Goal: Information Seeking & Learning: Learn about a topic

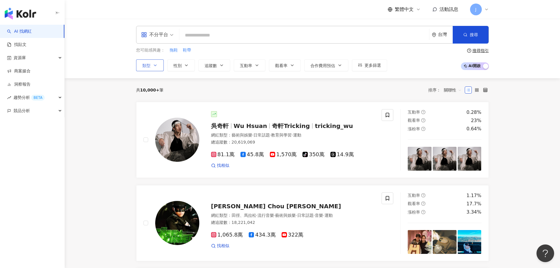
click at [153, 66] on icon "button" at bounding box center [155, 65] width 5 height 5
click at [223, 34] on input "search" at bounding box center [304, 35] width 245 height 11
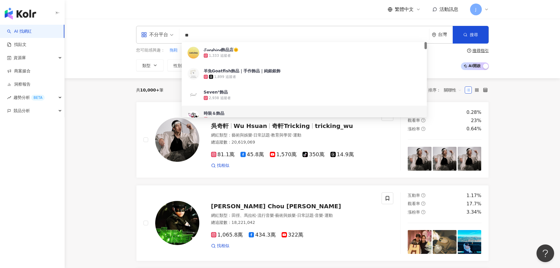
click at [118, 70] on div "不分平台 ** 台灣 搜尋 a7043499-4cf5-407f-a174-af737c2ceb88 61bd2985-4ca1-4064-989f-28c3…" at bounding box center [312, 48] width 495 height 59
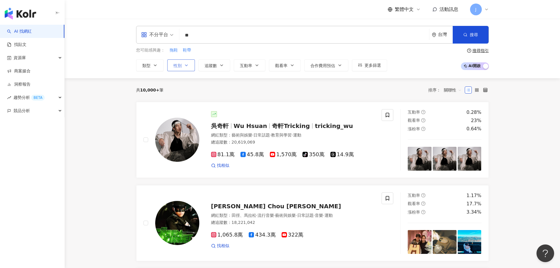
click at [190, 65] on button "性別" at bounding box center [181, 65] width 28 height 12
click at [182, 101] on span "女" at bounding box center [182, 100] width 9 height 6
drag, startPoint x: 547, startPoint y: 99, endPoint x: 541, endPoint y: 98, distance: 6.5
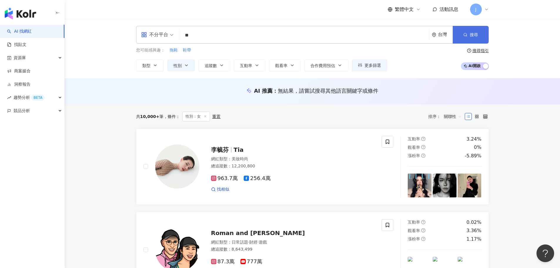
click at [480, 34] on button "搜尋" at bounding box center [470, 35] width 36 height 18
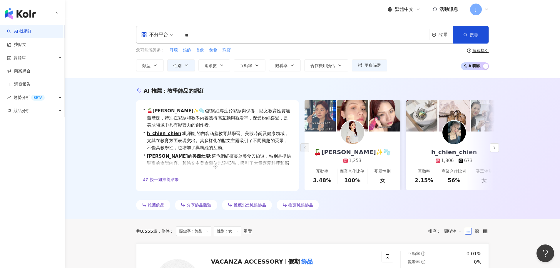
click at [211, 36] on input "**" at bounding box center [304, 35] width 245 height 11
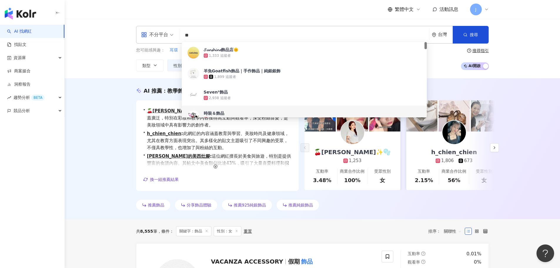
type input "*"
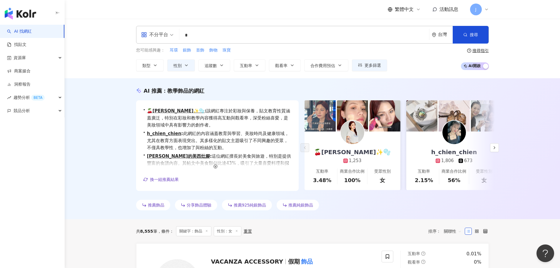
type input "*"
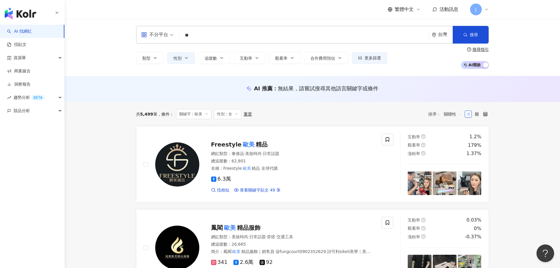
click at [216, 35] on input "**" at bounding box center [304, 35] width 245 height 11
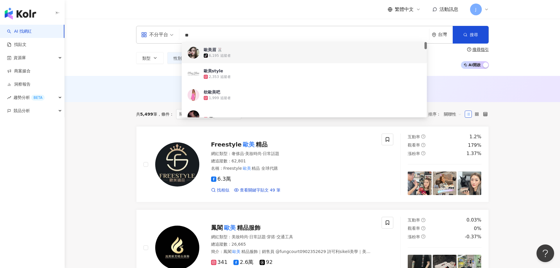
type input "*"
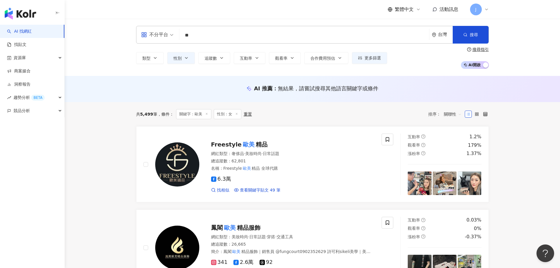
type input "**"
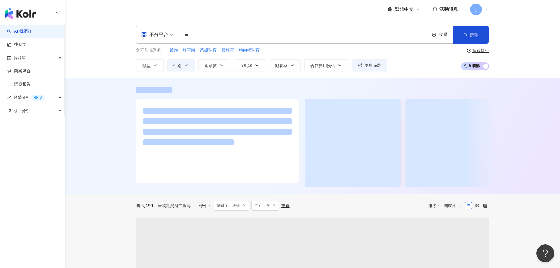
click at [523, 45] on div "不分平台 珠寶 ** 台灣 搜尋 59787f92-7920-439c-ab91-9f69982ba023 珠寶庫 5,682 追蹤者 厚禮珠寶 tiktok…" at bounding box center [312, 48] width 495 height 59
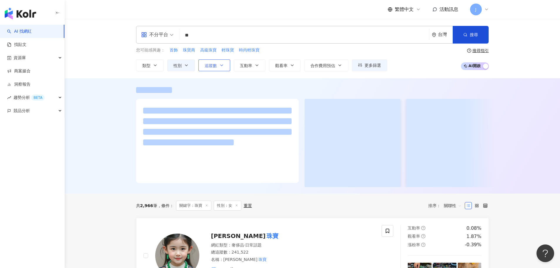
click at [224, 66] on button "追蹤數" at bounding box center [214, 65] width 32 height 12
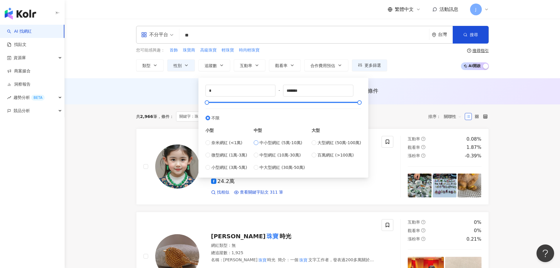
click at [262, 140] on span "中小型網紅 (5萬-10萬)" at bounding box center [280, 142] width 43 height 6
type input "*****"
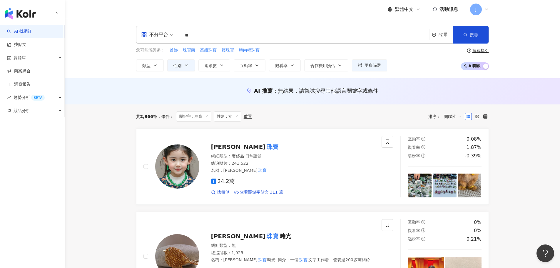
click at [394, 101] on div "AI 推薦 ： 無結果，請嘗試搜尋其他語言關鍵字或條件" at bounding box center [312, 91] width 495 height 26
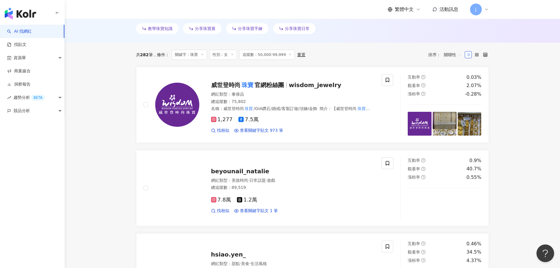
scroll to position [4, 0]
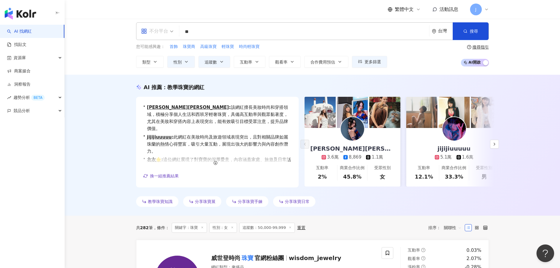
click at [164, 34] on div "不分平台" at bounding box center [154, 30] width 27 height 9
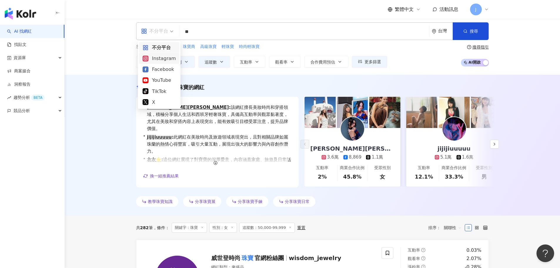
click at [167, 60] on div "Instagram" at bounding box center [159, 58] width 33 height 7
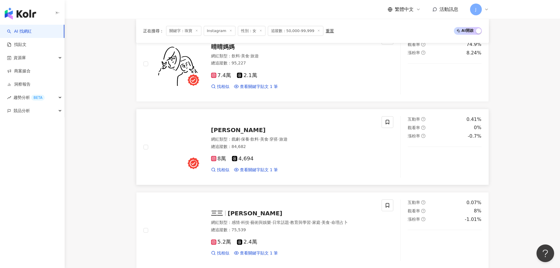
scroll to position [385, 0]
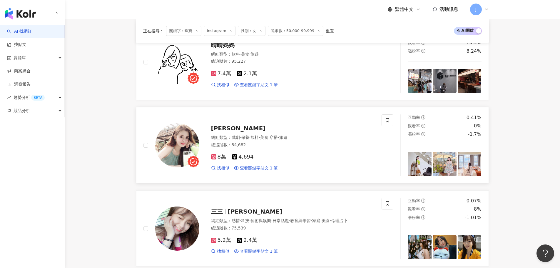
click at [219, 129] on span "黃榕" at bounding box center [238, 128] width 55 height 7
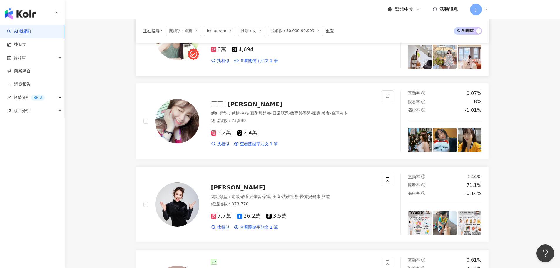
scroll to position [532, 0]
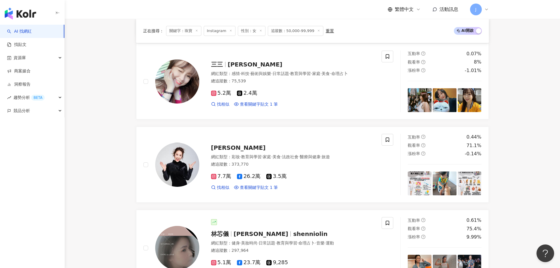
click at [207, 123] on div "beyounail_natalie 網紅類型 ： 美妝時尚 · 日常話題 · 遊戲 總追蹤數 ： 89,519 7.8萬 1.2萬 找相似 查看關鍵字貼文 1…" at bounding box center [312, 206] width 353 height 991
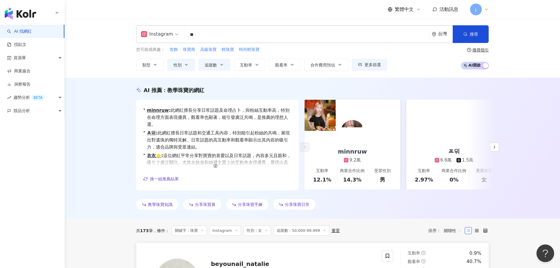
scroll to position [0, 0]
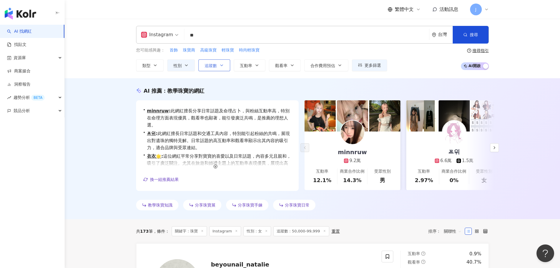
click at [221, 63] on icon "button" at bounding box center [221, 65] width 5 height 5
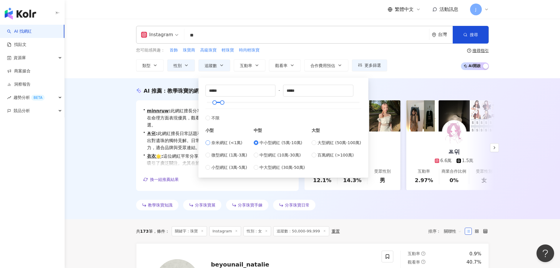
click at [221, 142] on span "奈米網紅 (<1萬)" at bounding box center [226, 142] width 31 height 6
type input "*"
type input "****"
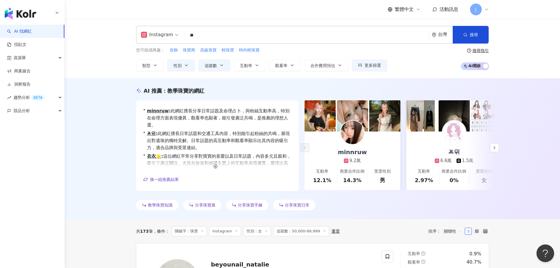
click at [554, 81] on div "AI 推薦 ： 教學珠寶的網紅 • minnruw : 此網紅擅長分享日常話題及命理占卜，與粉絲互動率高，特別在命理方面表現優異，觀看率也顯著，能引發廣泛共鳴…" at bounding box center [312, 148] width 495 height 141
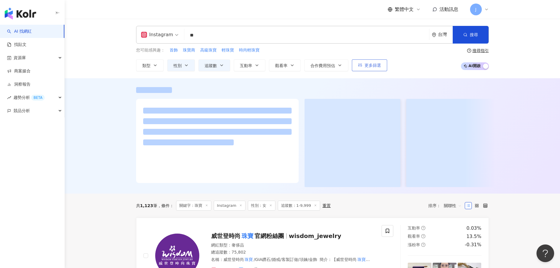
click at [372, 67] on span "更多篩選" at bounding box center [372, 65] width 16 height 5
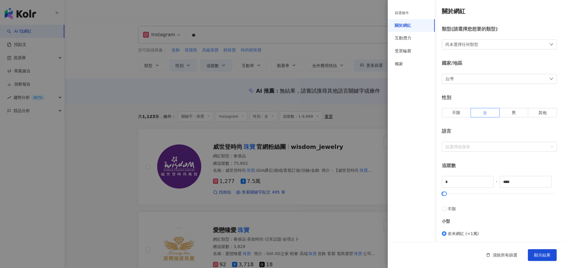
click at [108, 85] on div at bounding box center [282, 134] width 564 height 268
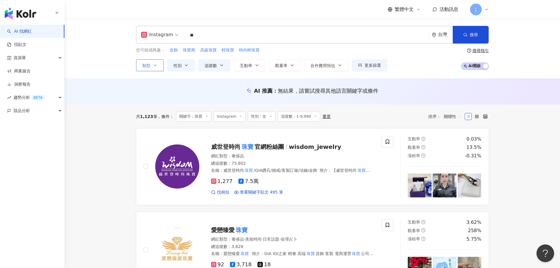
click at [158, 64] on button "類型" at bounding box center [150, 65] width 28 height 12
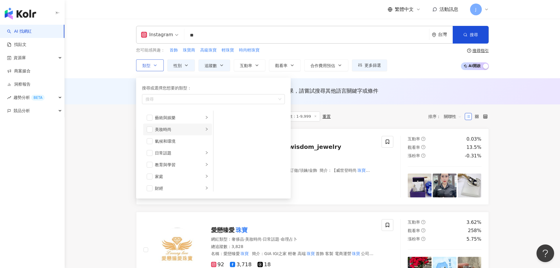
click at [171, 133] on li "美妝時尚" at bounding box center [177, 129] width 69 height 12
click at [229, 176] on li "穿搭" at bounding box center [248, 173] width 69 height 12
click at [220, 139] on span "button" at bounding box center [221, 137] width 6 height 6
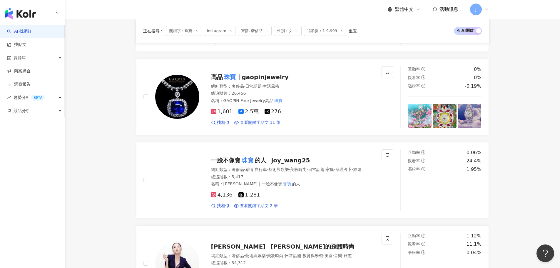
scroll to position [499, 0]
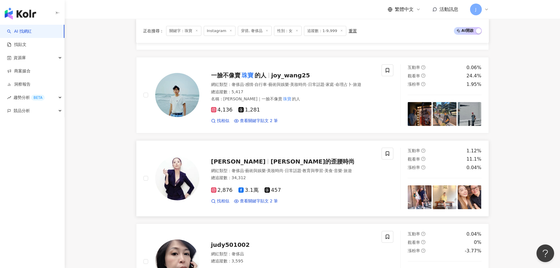
click at [429, 190] on img at bounding box center [420, 197] width 24 height 24
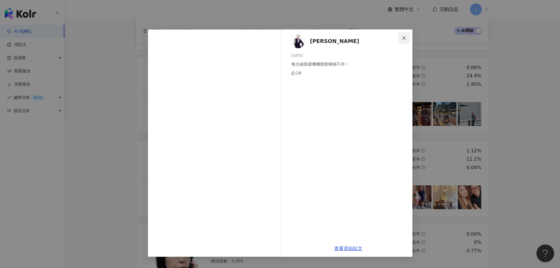
click at [403, 41] on button "Close" at bounding box center [404, 38] width 12 height 12
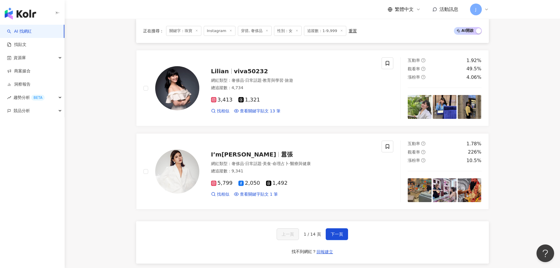
scroll to position [940, 0]
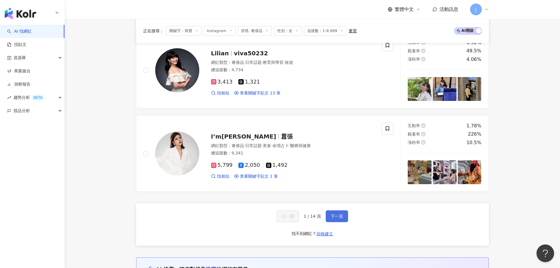
click at [335, 214] on span "下一頁" at bounding box center [337, 216] width 12 height 5
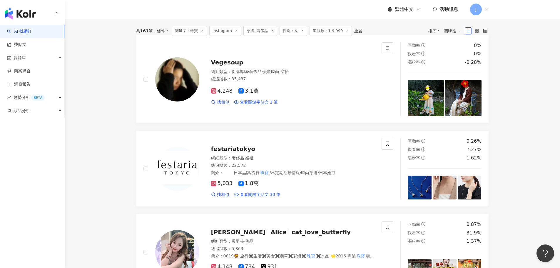
scroll to position [8, 0]
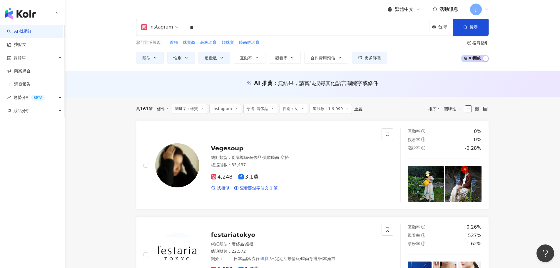
click at [169, 81] on div "AI 推薦 ： 無結果，請嘗試搜尋其他語言關鍵字或條件" at bounding box center [312, 82] width 353 height 7
drag, startPoint x: 165, startPoint y: 82, endPoint x: 378, endPoint y: 79, distance: 212.5
click at [378, 79] on div "AI 推薦 ： 無結果，請嘗試搜尋其他語言關鍵字或條件" at bounding box center [312, 84] width 495 height 26
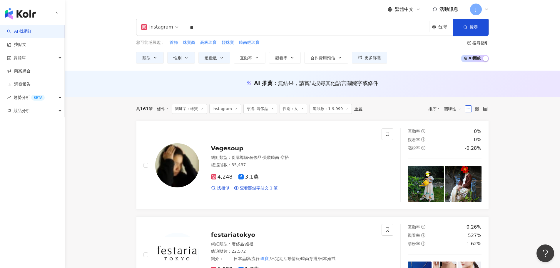
click at [198, 88] on div "AI 推薦 ： 無結果，請嘗試搜尋其他語言關鍵字或條件" at bounding box center [312, 84] width 376 height 11
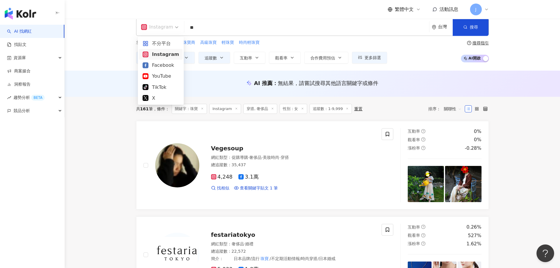
click at [171, 29] on div "Instagram" at bounding box center [157, 26] width 32 height 9
click at [167, 63] on div "Facebook" at bounding box center [161, 64] width 36 height 7
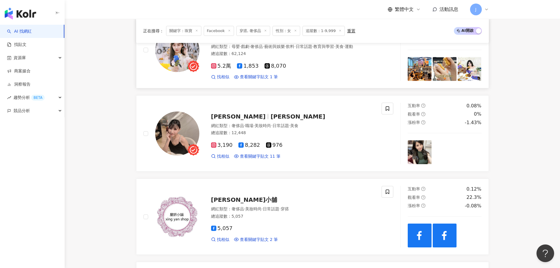
scroll to position [323, 0]
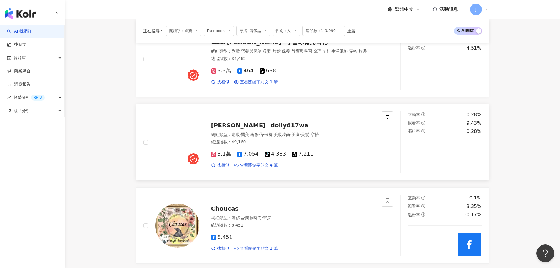
scroll to position [852, 0]
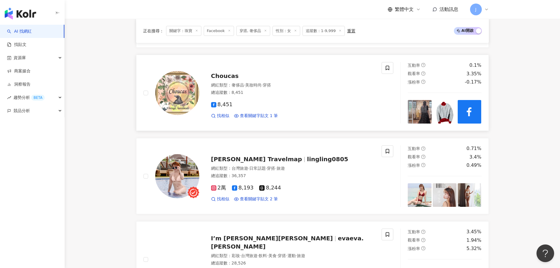
scroll to position [940, 0]
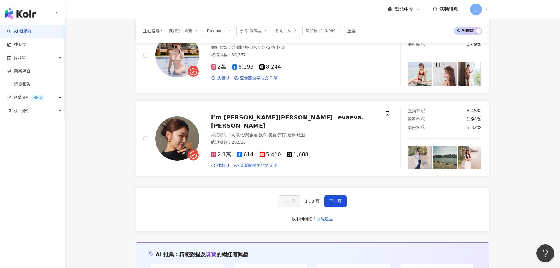
scroll to position [1058, 0]
click at [229, 120] on span "I’m Eva伊娃" at bounding box center [272, 116] width 122 height 7
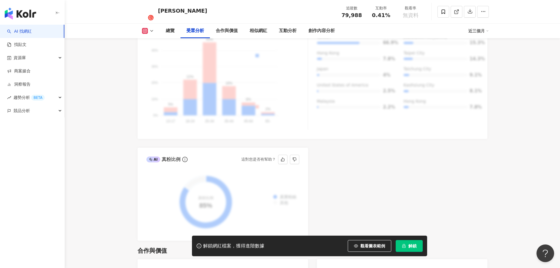
scroll to position [705, 0]
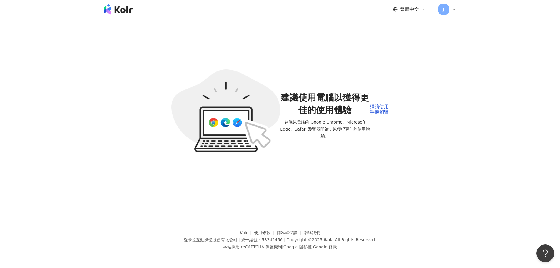
click at [81, 147] on div "繁體中文 活動訊息 J 建議使用電腦以獲得更佳的使用體驗 建議以電腦的 Google Chrome、Microsoft Edge、Safari 瀏覽器開啟，以…" at bounding box center [280, 134] width 560 height 268
click at [371, 105] on div "繼續使用手機瀏覽" at bounding box center [379, 109] width 19 height 11
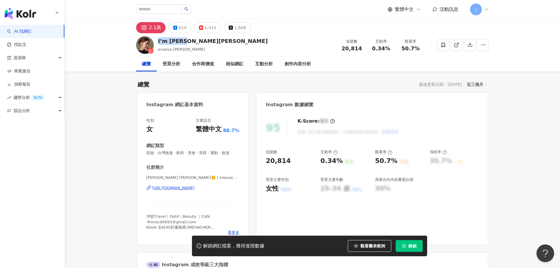
drag, startPoint x: 191, startPoint y: 40, endPoint x: 158, endPoint y: 40, distance: 32.6
click at [158, 40] on div "I’m Eva伊娃" at bounding box center [213, 40] width 110 height 7
copy div "I’m Eva伊娃"
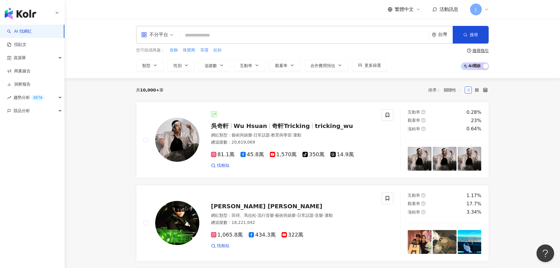
click at [217, 51] on span "銀飾" at bounding box center [217, 50] width 8 height 6
type input "**"
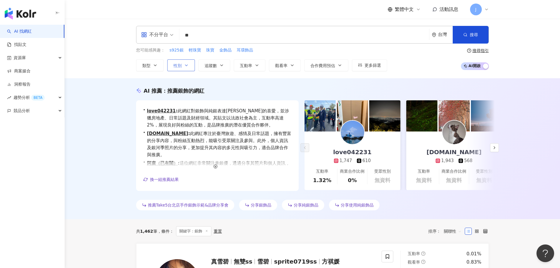
drag, startPoint x: 185, startPoint y: 66, endPoint x: 190, endPoint y: 66, distance: 4.7
click at [188, 66] on icon "button" at bounding box center [186, 65] width 5 height 5
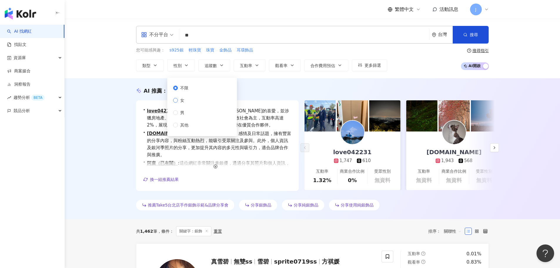
click at [181, 102] on span "女" at bounding box center [182, 100] width 9 height 6
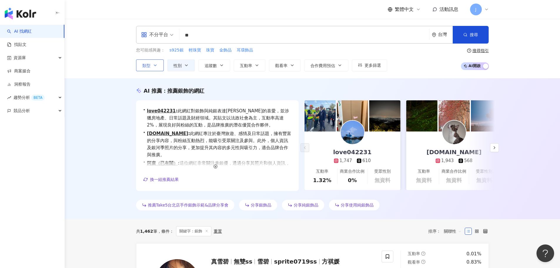
click at [153, 67] on icon "button" at bounding box center [155, 65] width 5 height 5
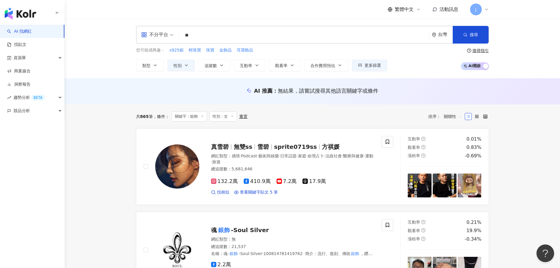
click at [371, 114] on div "共 865 筆 條件 ： 關鍵字：銀飾 性別：女 重置 排序： 關聯性" at bounding box center [312, 116] width 353 height 10
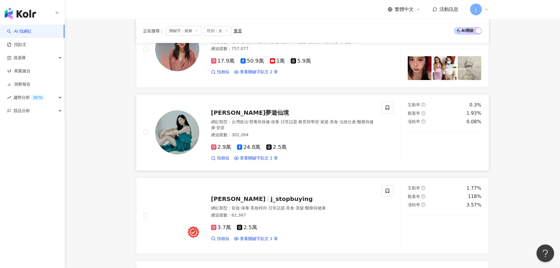
scroll to position [294, 0]
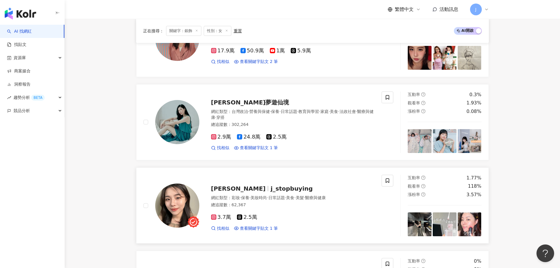
click at [270, 191] on span "j_stopbuying" at bounding box center [291, 188] width 42 height 7
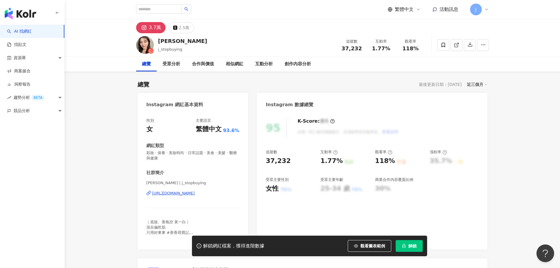
click at [175, 194] on div "[URL][DOMAIN_NAME]" at bounding box center [173, 192] width 43 height 5
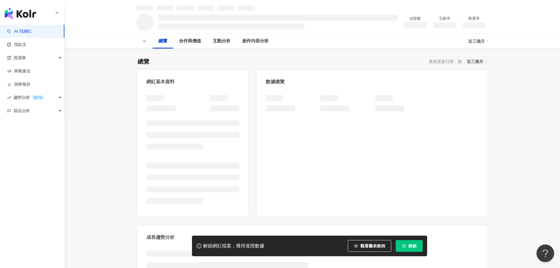
scroll to position [59, 0]
